Goal: Task Accomplishment & Management: Manage account settings

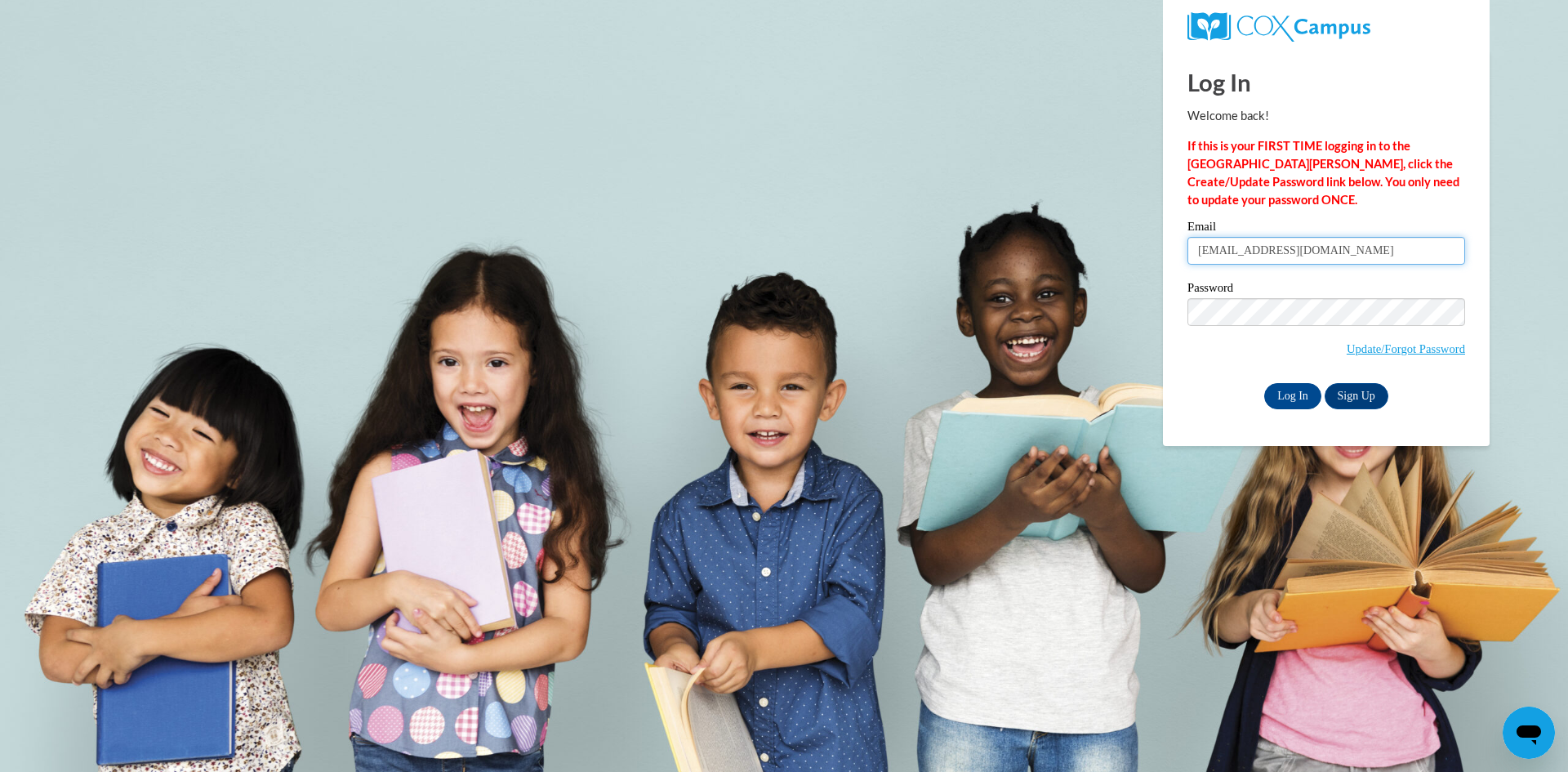
click at [1324, 254] on input "kbucci99@yahoo.com" at bounding box center [1326, 251] width 278 height 28
type input "k"
type input "[EMAIL_ADDRESS][DOMAIN_NAME]"
click at [1096, 354] on body "Log In Welcome back! If this is your FIRST TIME logging in to the NEW Cox Campu…" at bounding box center [784, 386] width 1568 height 772
click at [1281, 391] on input "Log In" at bounding box center [1292, 396] width 57 height 26
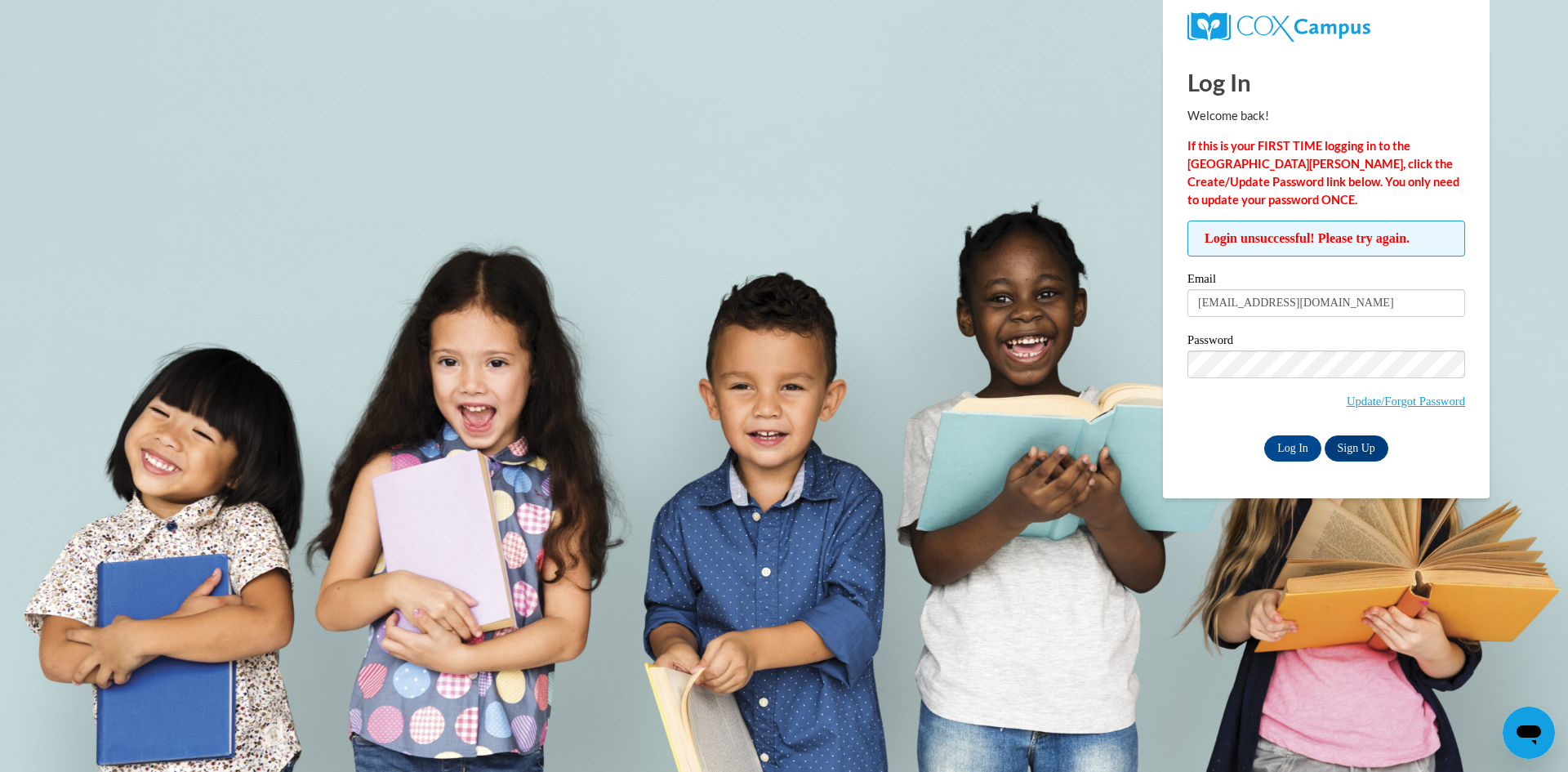
click at [822, 181] on body "Log In Welcome back! If this is your FIRST TIME logging in to the NEW Cox Campu…" at bounding box center [784, 386] width 1568 height 772
click at [1299, 437] on input "Log In" at bounding box center [1292, 448] width 57 height 26
click at [1110, 418] on body "Log In Welcome back! If this is your FIRST TIME logging in to the NEW Cox Campu…" at bounding box center [784, 386] width 1568 height 772
click at [1280, 448] on input "Log In" at bounding box center [1292, 448] width 57 height 26
click at [1372, 400] on link "Update/Forgot Password" at bounding box center [1405, 400] width 118 height 13
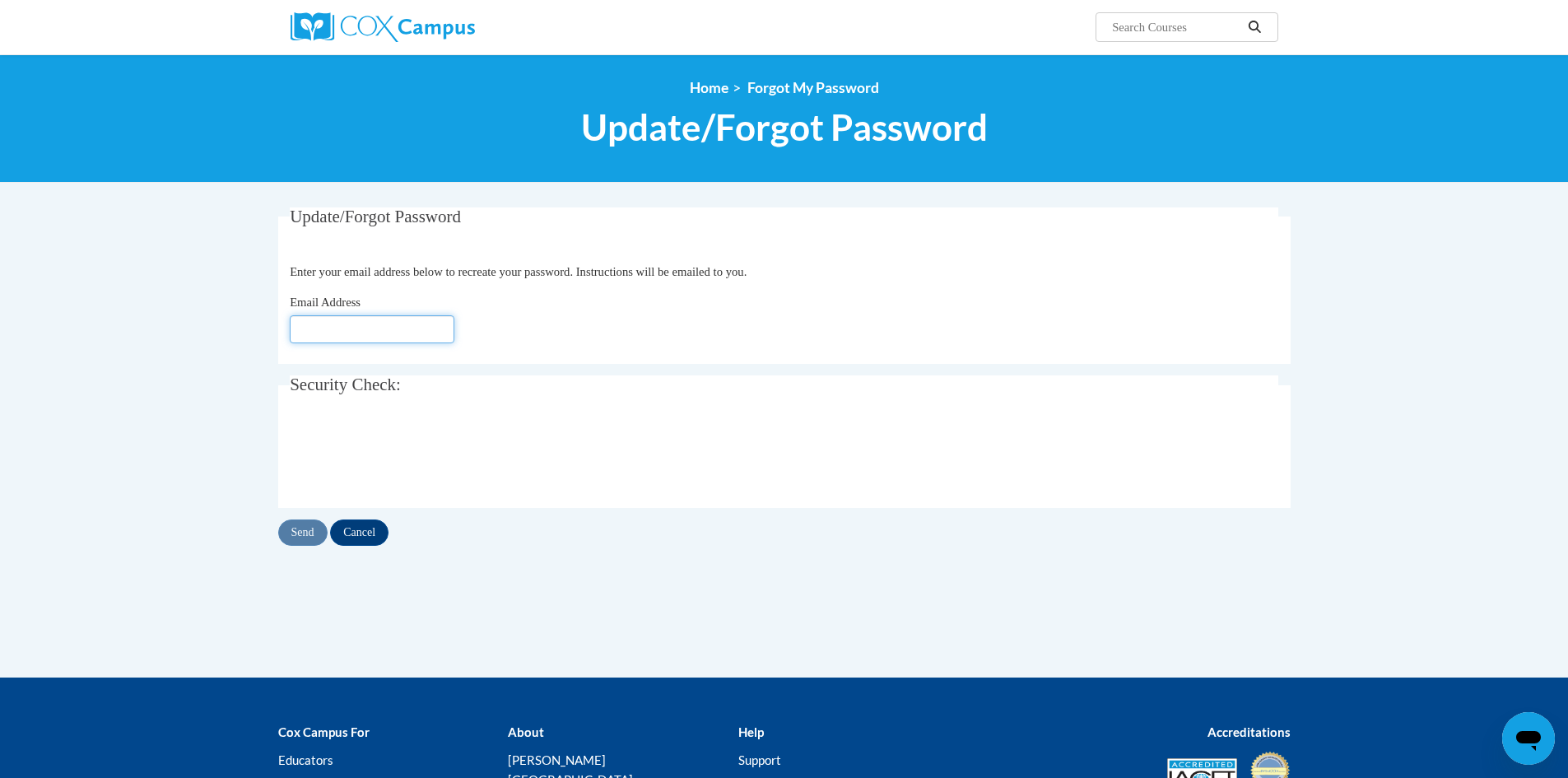
click at [430, 328] on input "Email Address" at bounding box center [372, 329] width 165 height 28
type input "[EMAIL_ADDRESS][DOMAIN_NAME]"
click at [308, 532] on input "Send" at bounding box center [303, 532] width 49 height 26
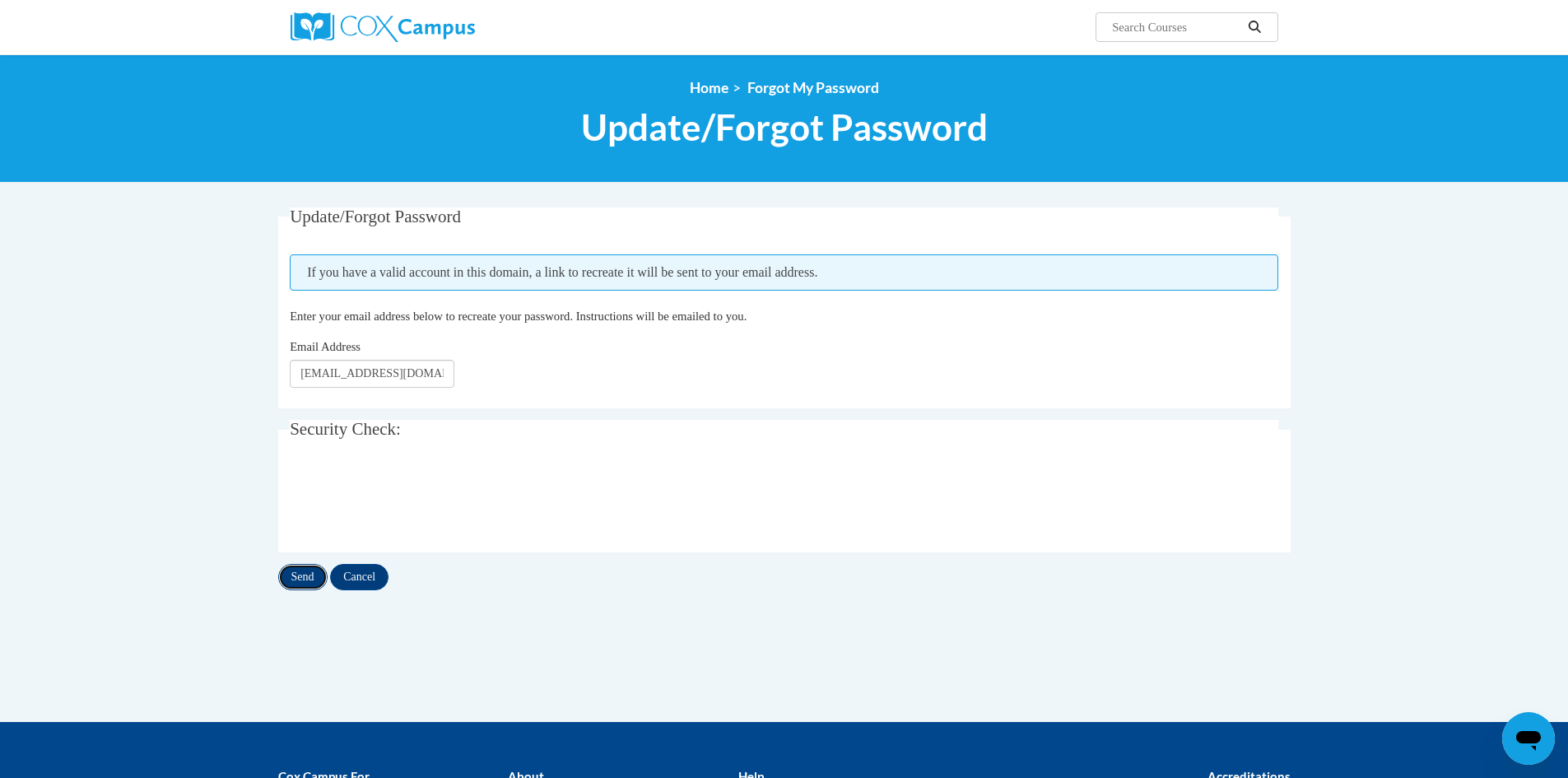
click at [295, 574] on input "Send" at bounding box center [303, 576] width 49 height 26
